Goal: Task Accomplishment & Management: Manage account settings

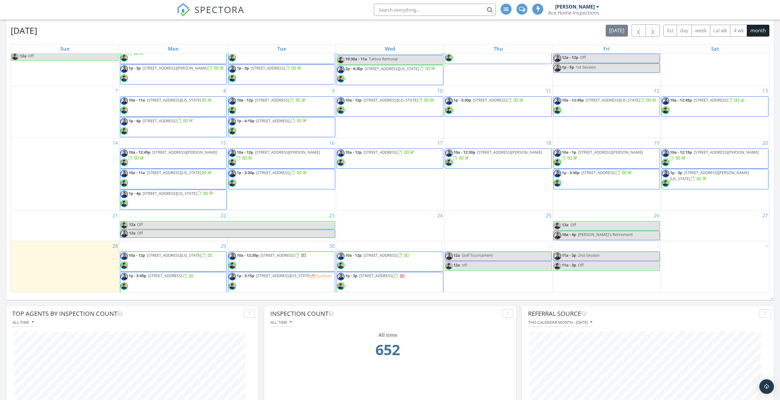
scroll to position [360, 0]
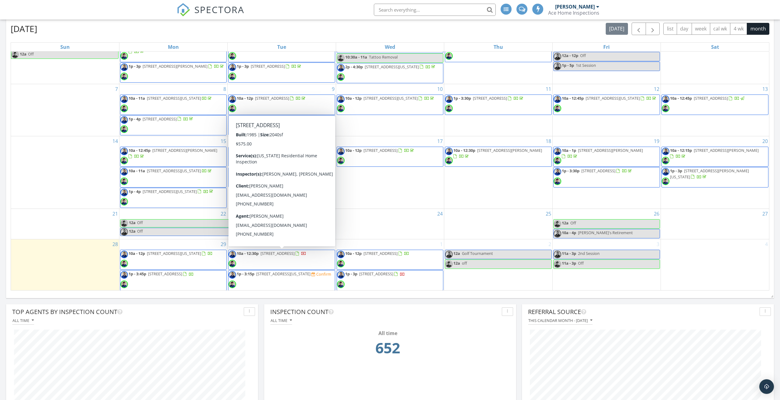
click at [289, 259] on span "10a - 12:30p 214 Old Cart Rd, Williamsburg 23188" at bounding box center [267, 259] width 78 height 18
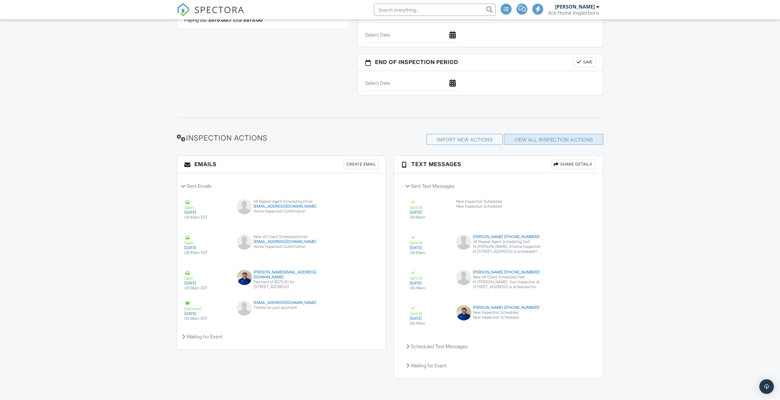
scroll to position [638, 0]
click at [534, 138] on link "View All Inspection Actions" at bounding box center [553, 140] width 79 height 6
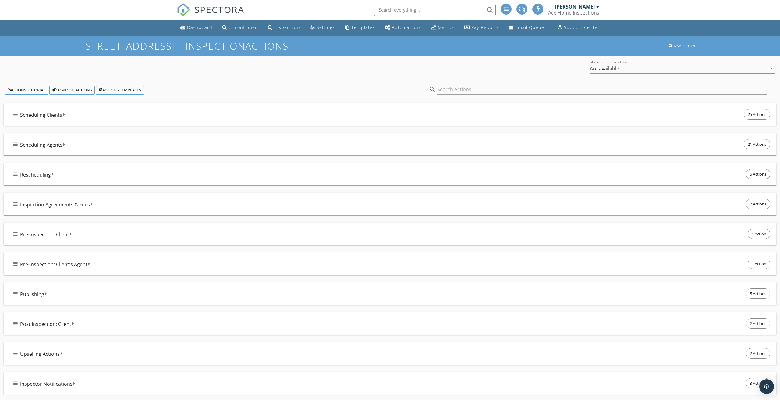
click at [14, 236] on icon at bounding box center [15, 233] width 4 height 5
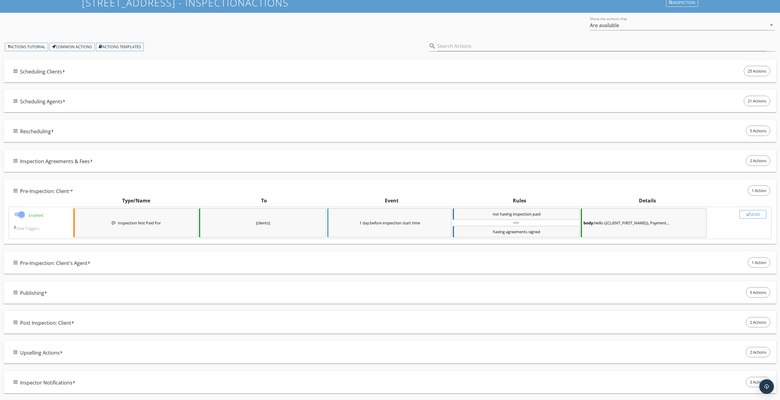
scroll to position [45, 0]
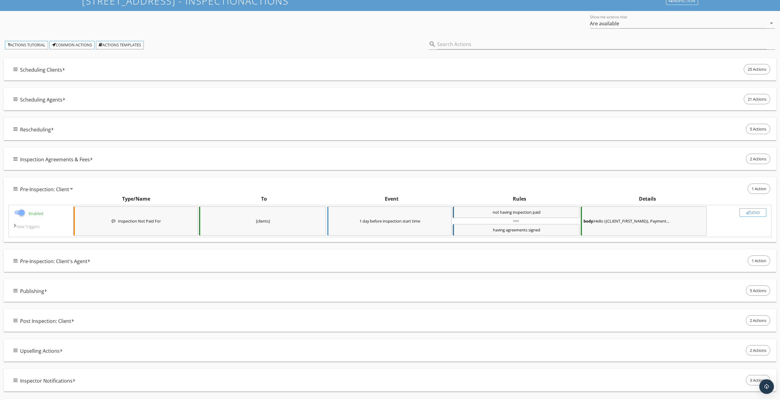
click at [21, 211] on div at bounding box center [21, 212] width 10 height 10
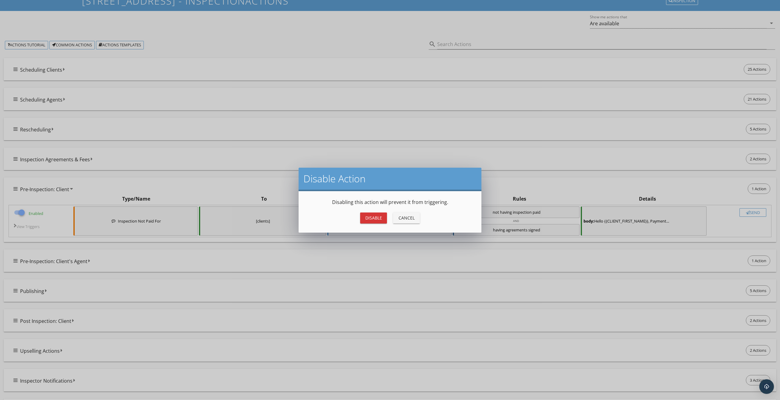
click at [374, 219] on div "Disable" at bounding box center [373, 217] width 17 height 6
checkbox input "false"
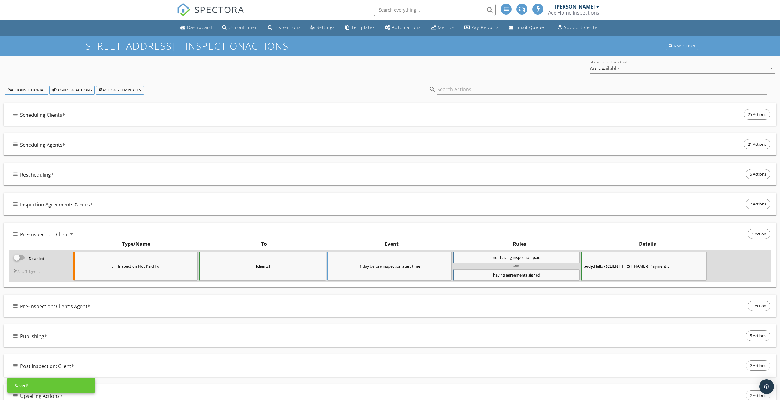
scroll to position [0, 0]
click at [194, 29] on div "Dashboard" at bounding box center [199, 27] width 25 height 6
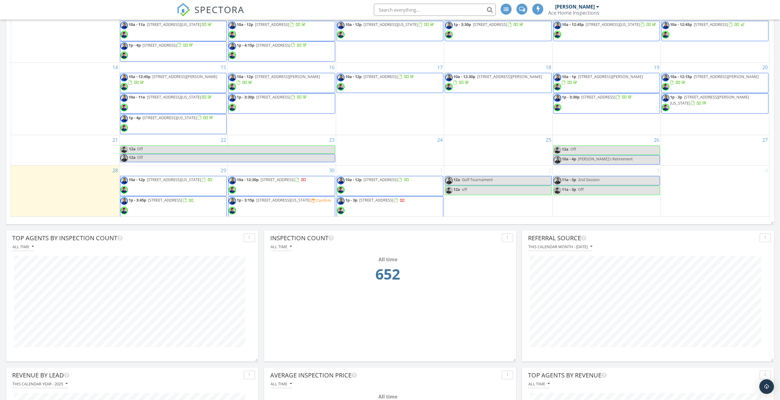
scroll to position [434, 0]
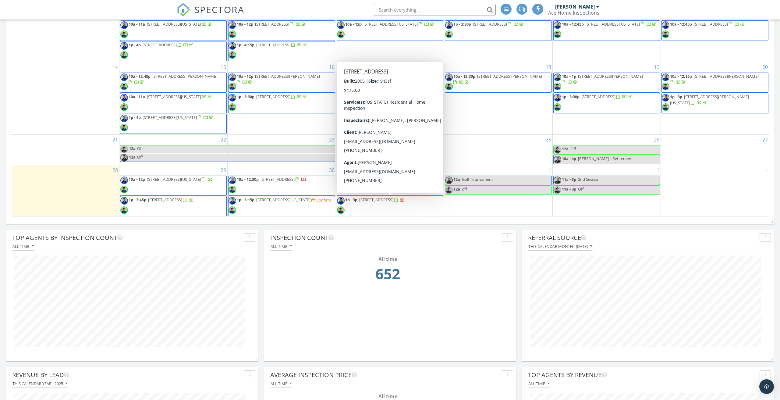
click at [404, 202] on span "1p - 3p 1065 Estates Ct, Portsmouth 23703" at bounding box center [371, 206] width 68 height 18
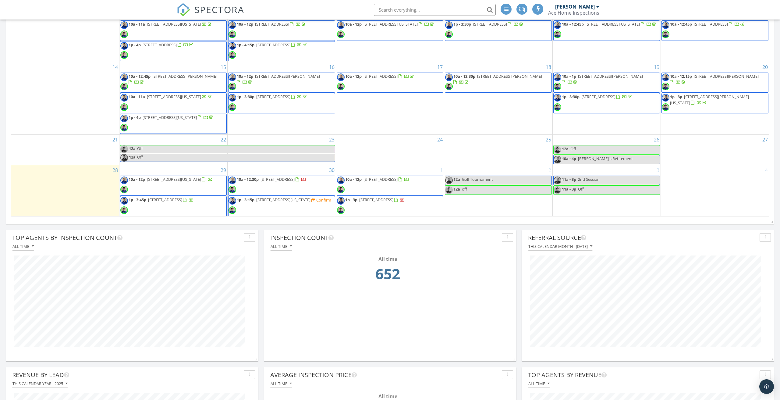
click at [184, 178] on span "[STREET_ADDRESS][US_STATE]" at bounding box center [174, 178] width 54 height 5
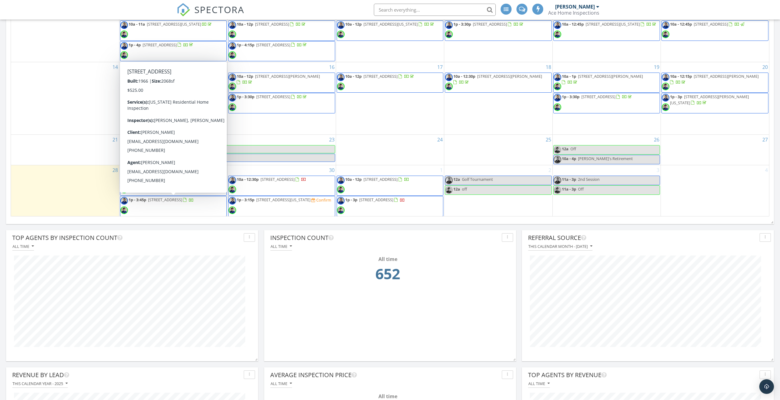
click at [177, 201] on span "[STREET_ADDRESS]" at bounding box center [165, 199] width 34 height 5
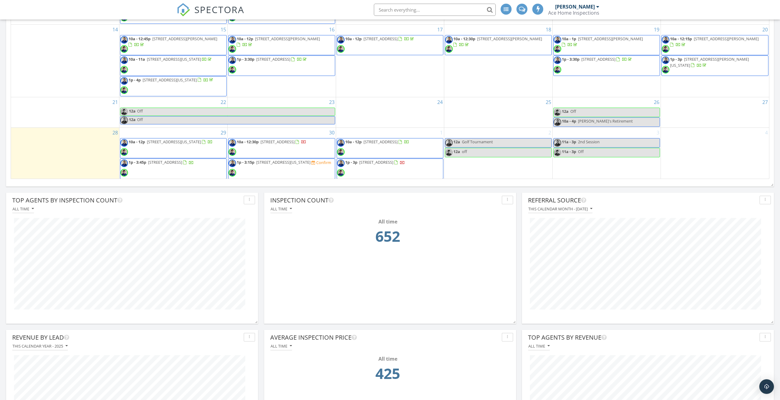
scroll to position [472, 0]
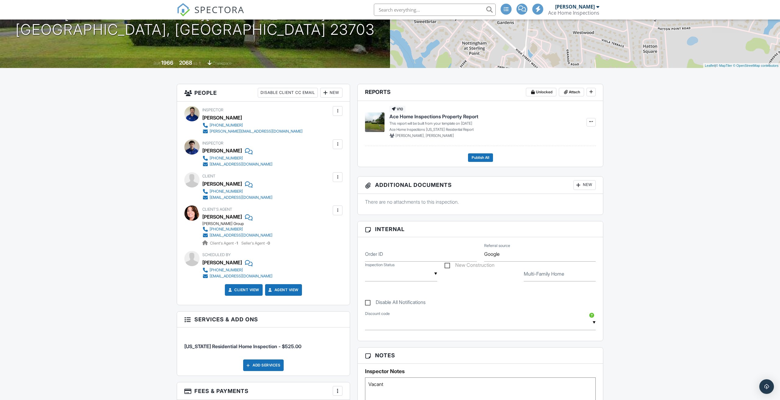
scroll to position [97, 0]
